Goal: Task Accomplishment & Management: Manage account settings

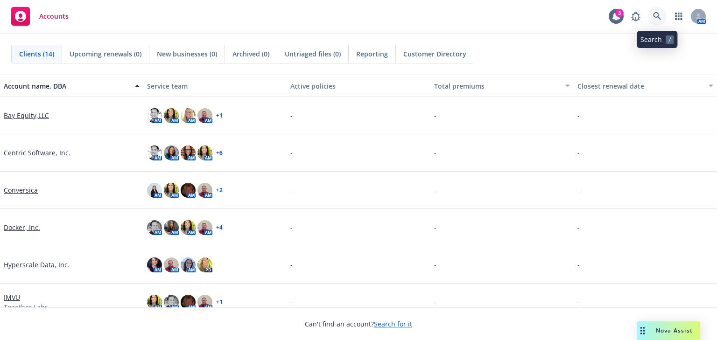
click at [653, 17] on icon at bounding box center [657, 16] width 8 height 8
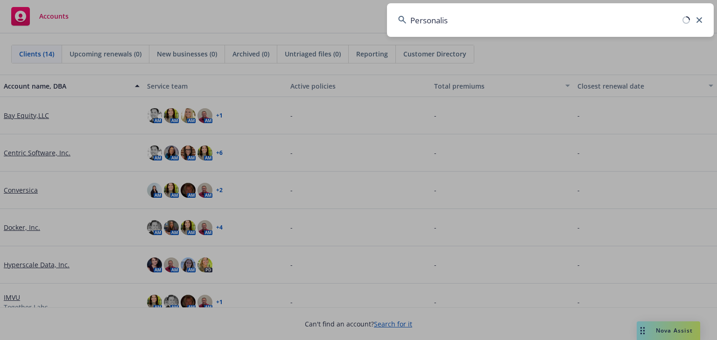
type input "Personalis"
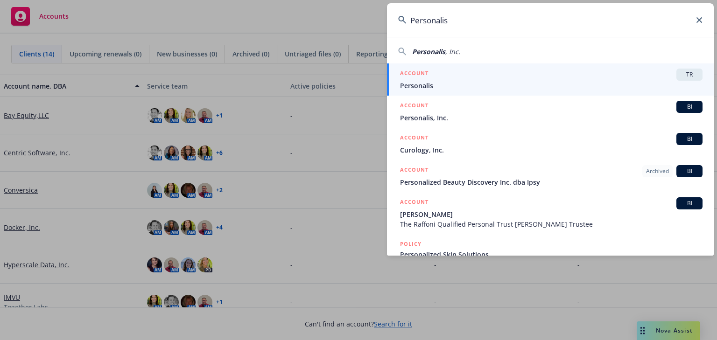
click at [461, 79] on div "ACCOUNT TR" at bounding box center [551, 75] width 302 height 12
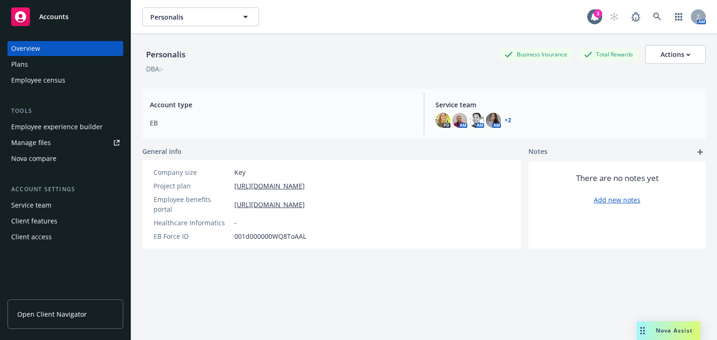
click at [30, 143] on div "Manage files" at bounding box center [31, 142] width 40 height 15
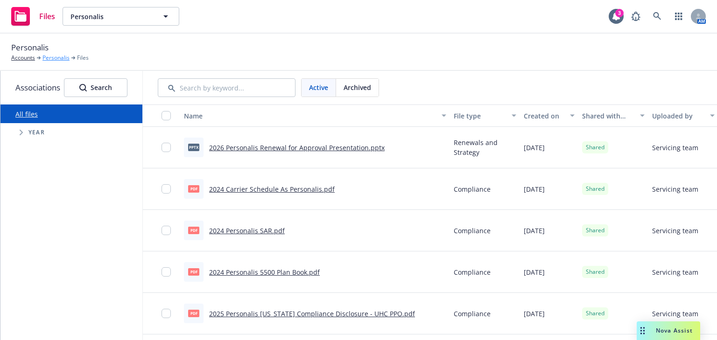
click at [50, 60] on link "Personalis" at bounding box center [55, 58] width 27 height 8
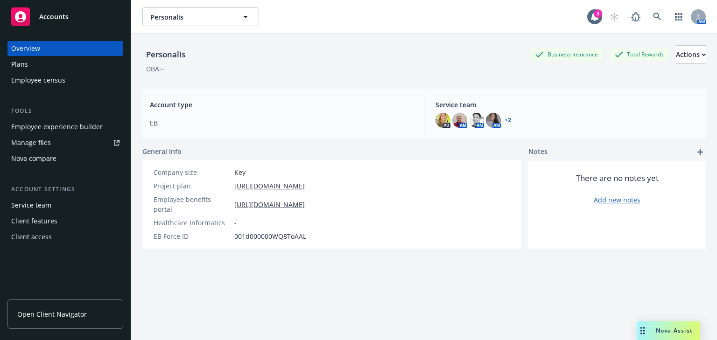
click at [39, 131] on div "Employee experience builder" at bounding box center [56, 126] width 91 height 15
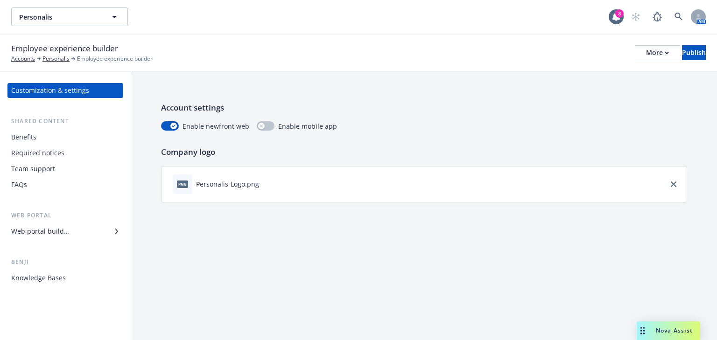
click at [28, 230] on div "Web portal builder" at bounding box center [40, 231] width 58 height 15
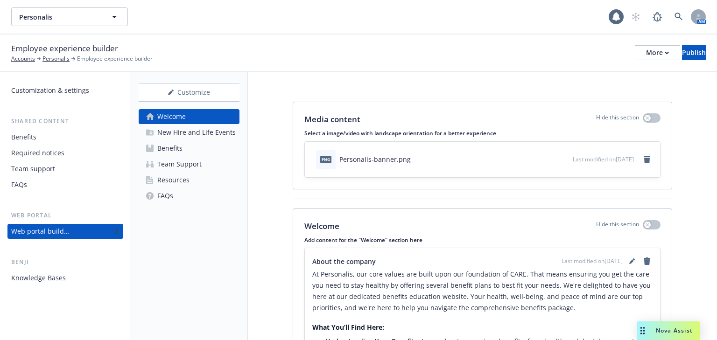
click at [163, 182] on div "Resources" at bounding box center [173, 180] width 32 height 15
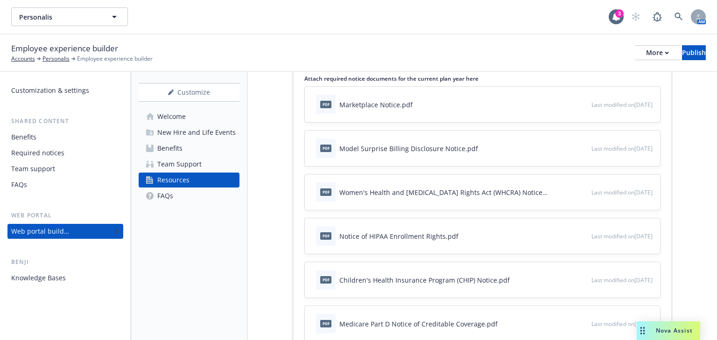
scroll to position [112, 0]
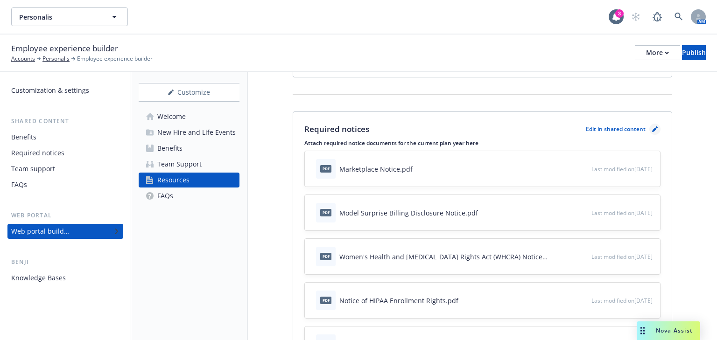
click at [652, 127] on icon "pencil" at bounding box center [655, 129] width 6 height 6
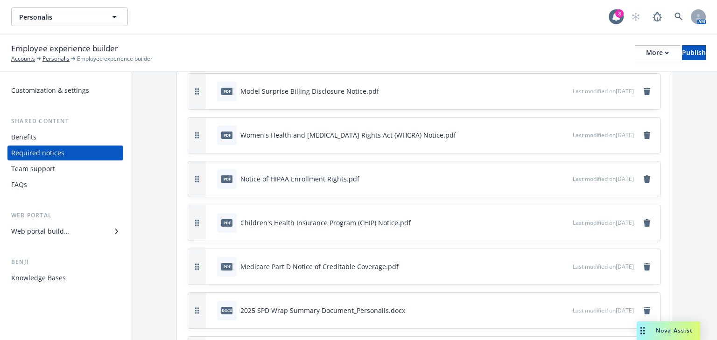
scroll to position [149, 0]
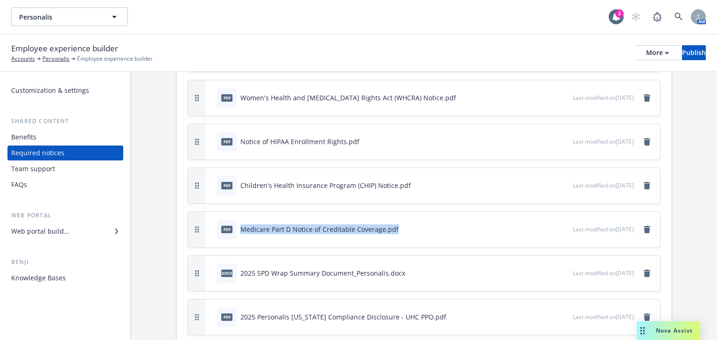
drag, startPoint x: 399, startPoint y: 231, endPoint x: 241, endPoint y: 228, distance: 157.3
click at [241, 228] on div "pdf Medicare Part D Notice of Creditable Coverage.pdf" at bounding box center [392, 229] width 359 height 21
drag, startPoint x: 256, startPoint y: 228, endPoint x: 337, endPoint y: 221, distance: 81.5
click at [337, 221] on div "pdf Medicare Part D Notice of Creditable Coverage.pdf" at bounding box center [308, 230] width 182 height 20
drag, startPoint x: 381, startPoint y: 228, endPoint x: 243, endPoint y: 231, distance: 138.2
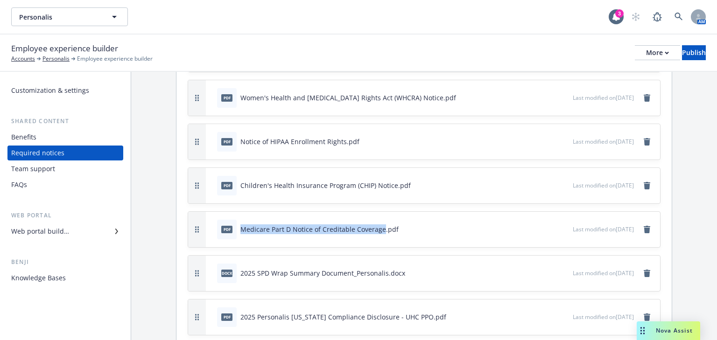
click at [243, 231] on div "Medicare Part D Notice of Creditable Coverage.pdf" at bounding box center [319, 229] width 158 height 10
copy div "Medicare Part D Notice of Creditable Coverage"
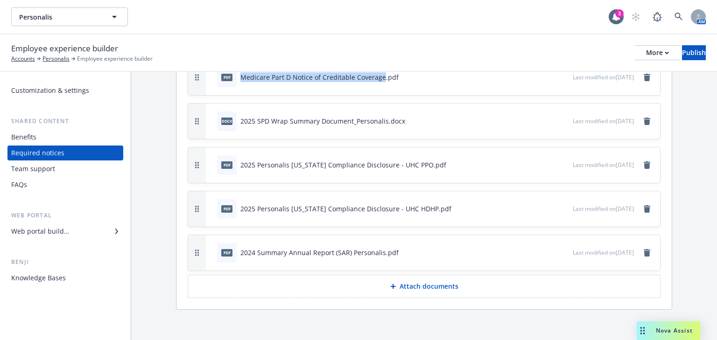
scroll to position [302, 0]
click at [427, 285] on p "Attach documents" at bounding box center [428, 285] width 59 height 9
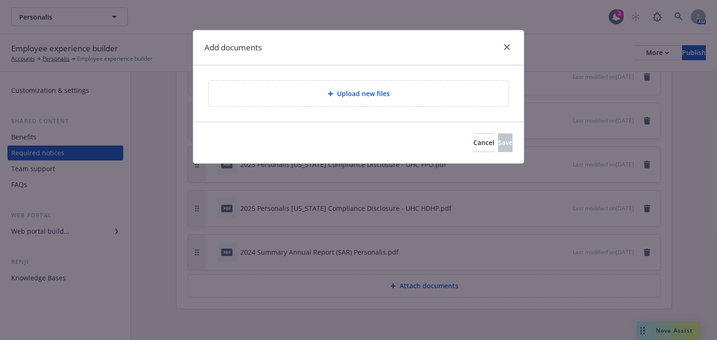
click at [364, 98] on div "Upload new files" at bounding box center [358, 93] width 285 height 11
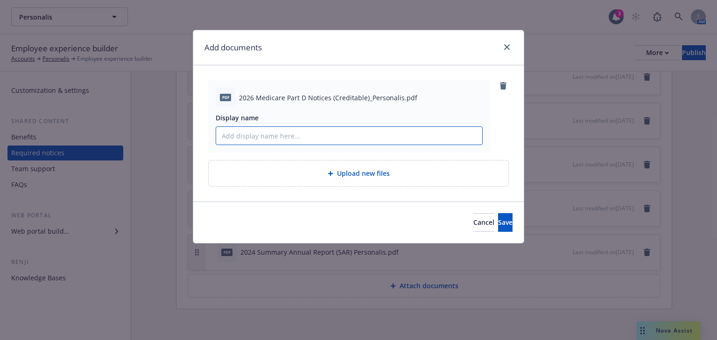
click at [258, 136] on input "Display name" at bounding box center [349, 136] width 266 height 18
paste input "Medicare Part D Notice of Creditable Coverage"
click at [222, 136] on input "Medicare Part D Notice of Creditable Coverage" at bounding box center [349, 136] width 266 height 18
type input "2026 Medicare Part D Notice of Creditable Coverage"
click at [498, 225] on button "Save" at bounding box center [505, 222] width 14 height 19
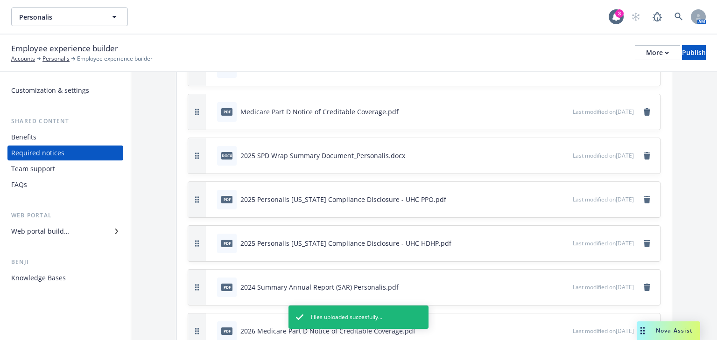
scroll to position [227, 0]
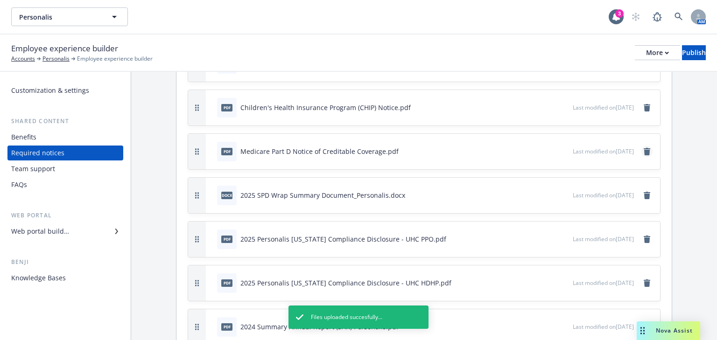
click at [641, 148] on link "remove" at bounding box center [646, 151] width 11 height 11
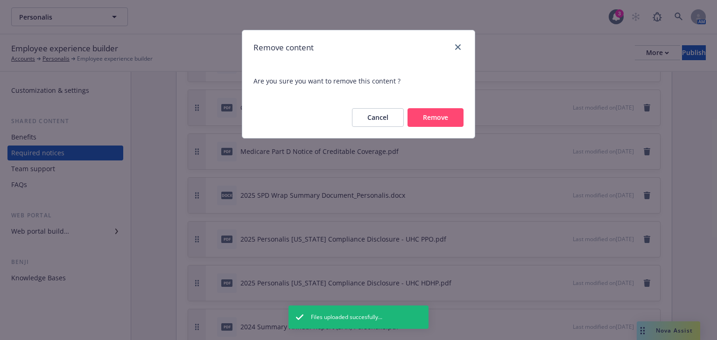
click at [436, 124] on button "Remove" at bounding box center [435, 117] width 56 height 19
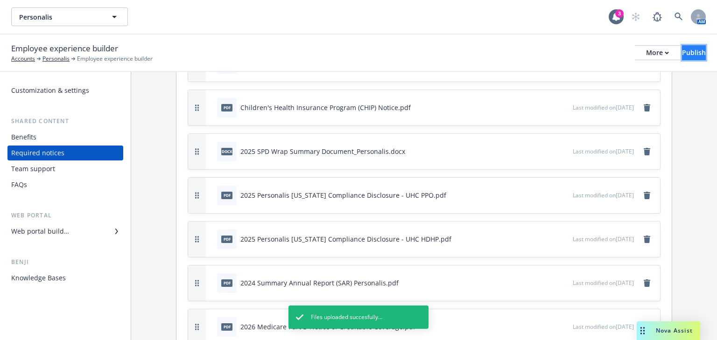
click at [682, 50] on div "Publish" at bounding box center [694, 53] width 24 height 14
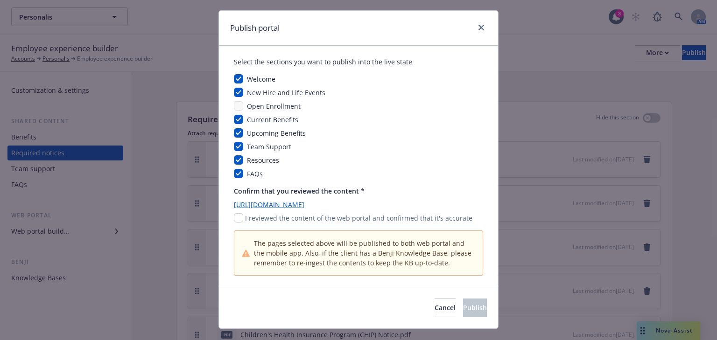
scroll to position [38, 0]
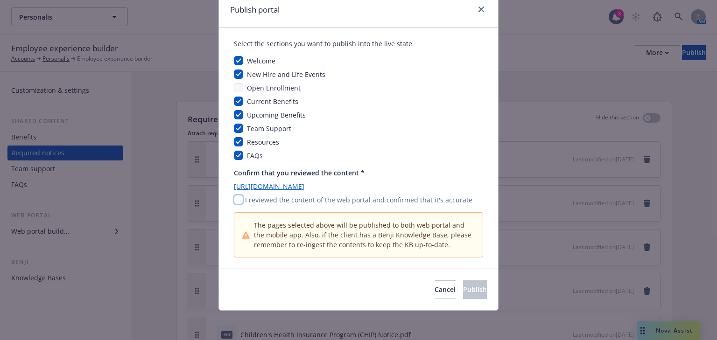
drag, startPoint x: 233, startPoint y: 203, endPoint x: 246, endPoint y: 215, distance: 17.8
click at [234, 203] on input "checkbox" at bounding box center [238, 199] width 9 height 9
checkbox input "true"
click at [463, 284] on button "Publish" at bounding box center [475, 289] width 24 height 19
